Goal: Task Accomplishment & Management: Complete application form

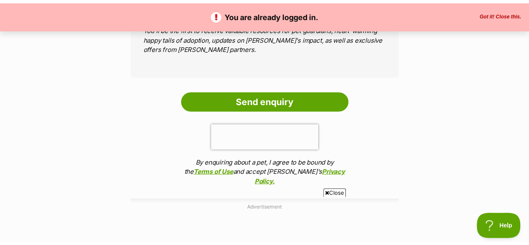
scroll to position [795, 0]
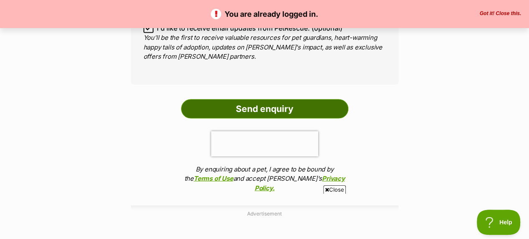
click at [253, 99] on input "Send enquiry" at bounding box center [264, 108] width 167 height 19
